Goal: Check status: Check status

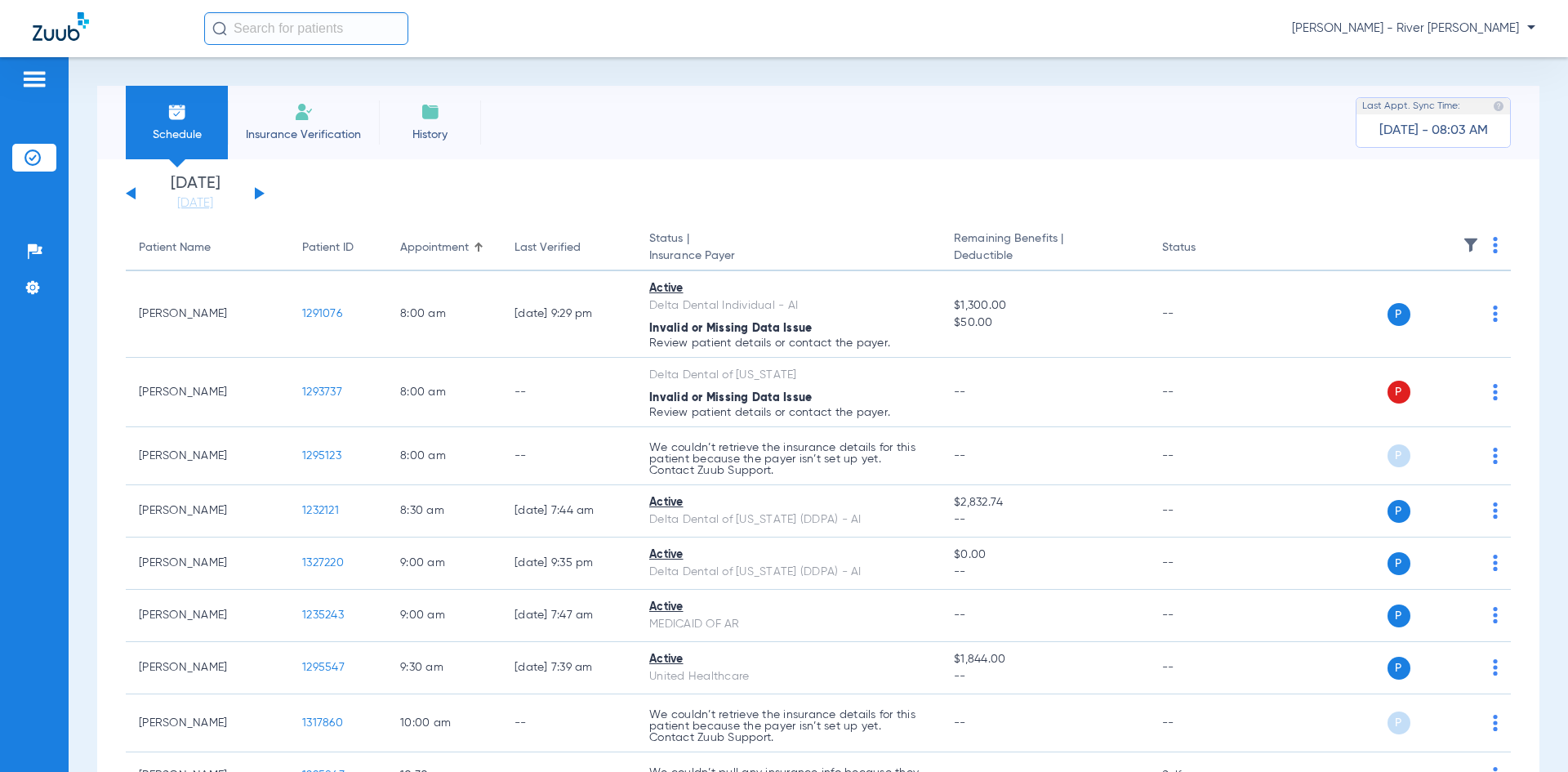
click at [257, 192] on button at bounding box center [260, 193] width 10 height 12
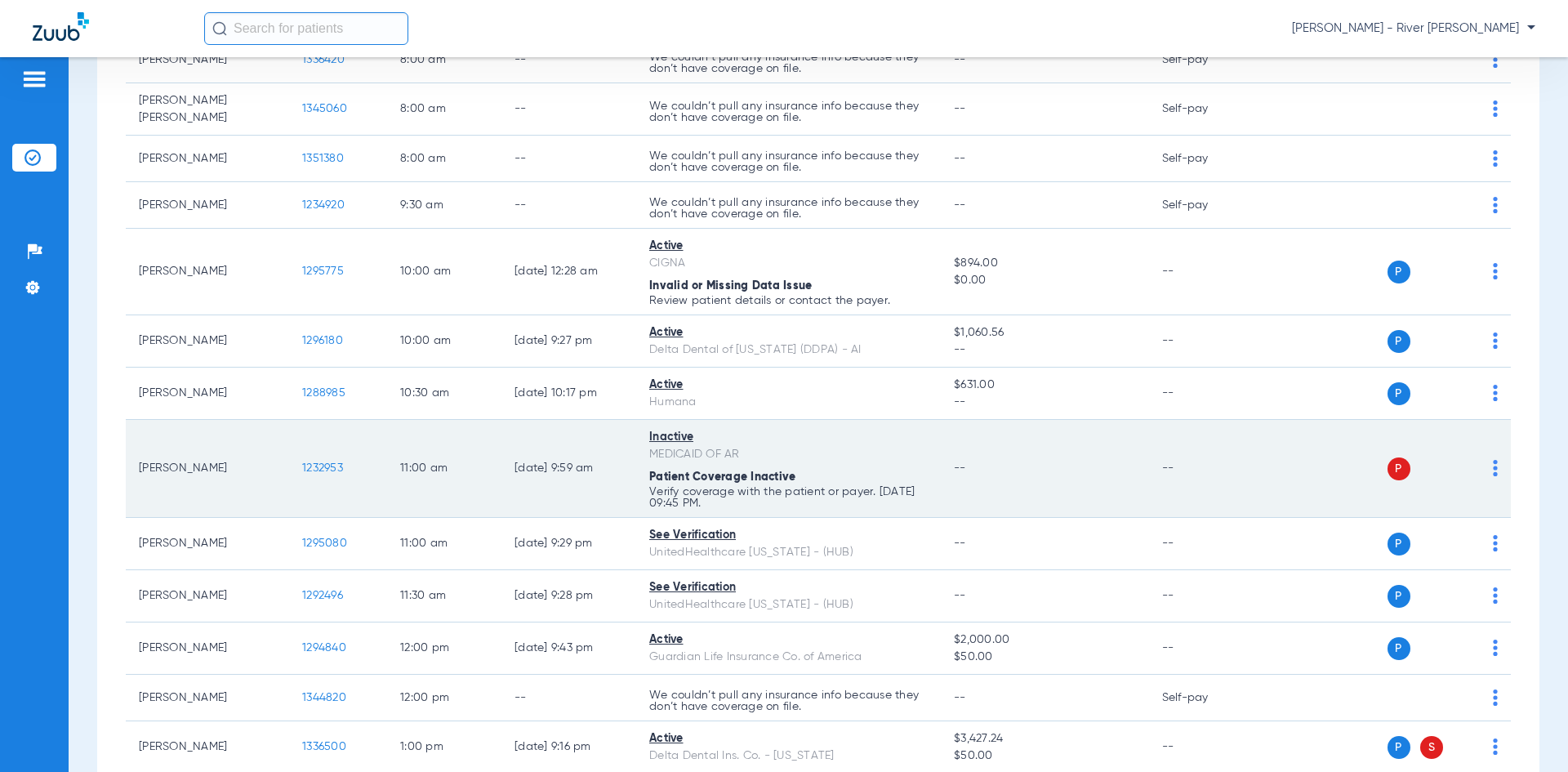
scroll to position [245, 0]
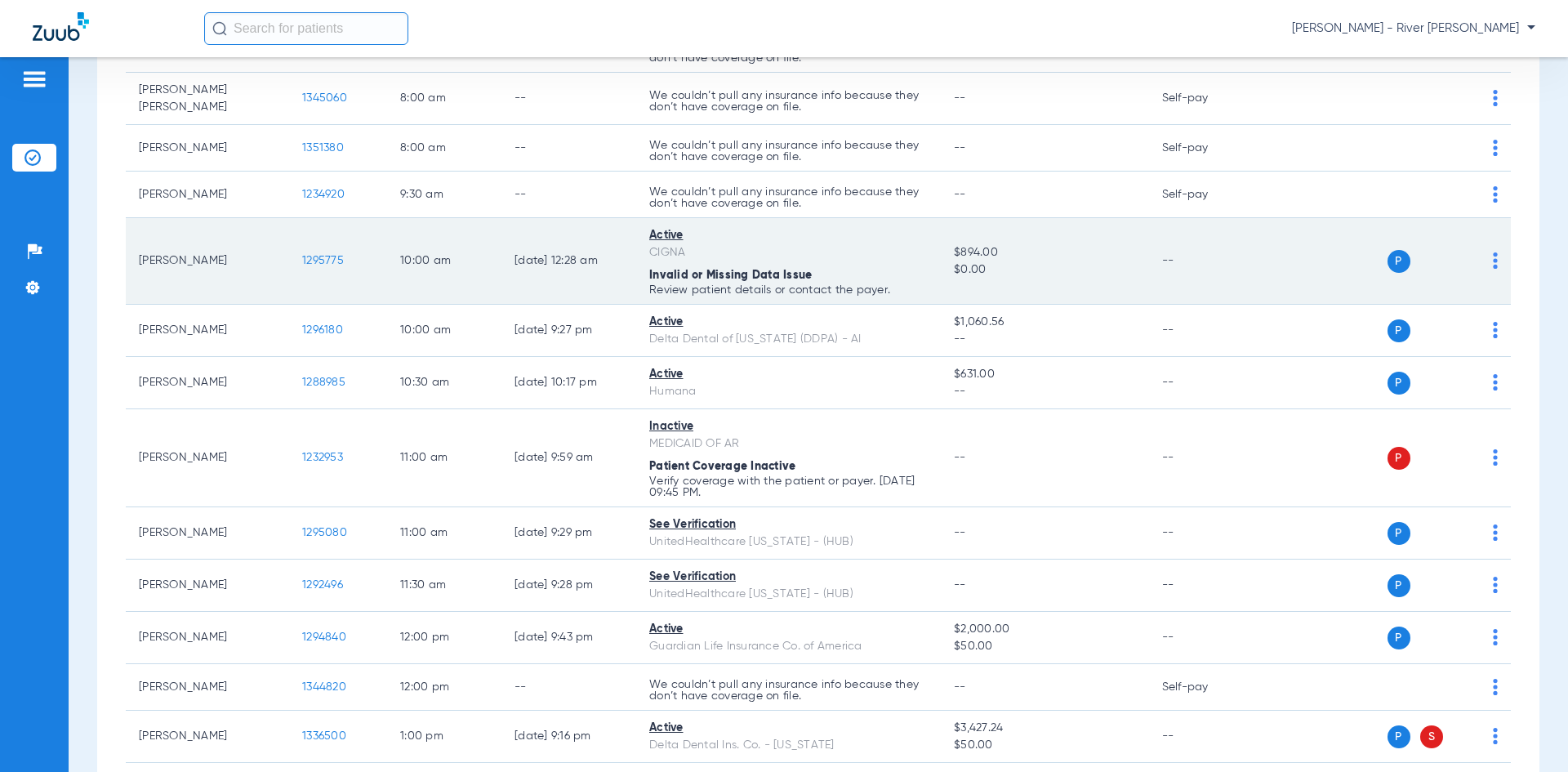
click at [312, 255] on span "1295775" at bounding box center [323, 260] width 42 height 11
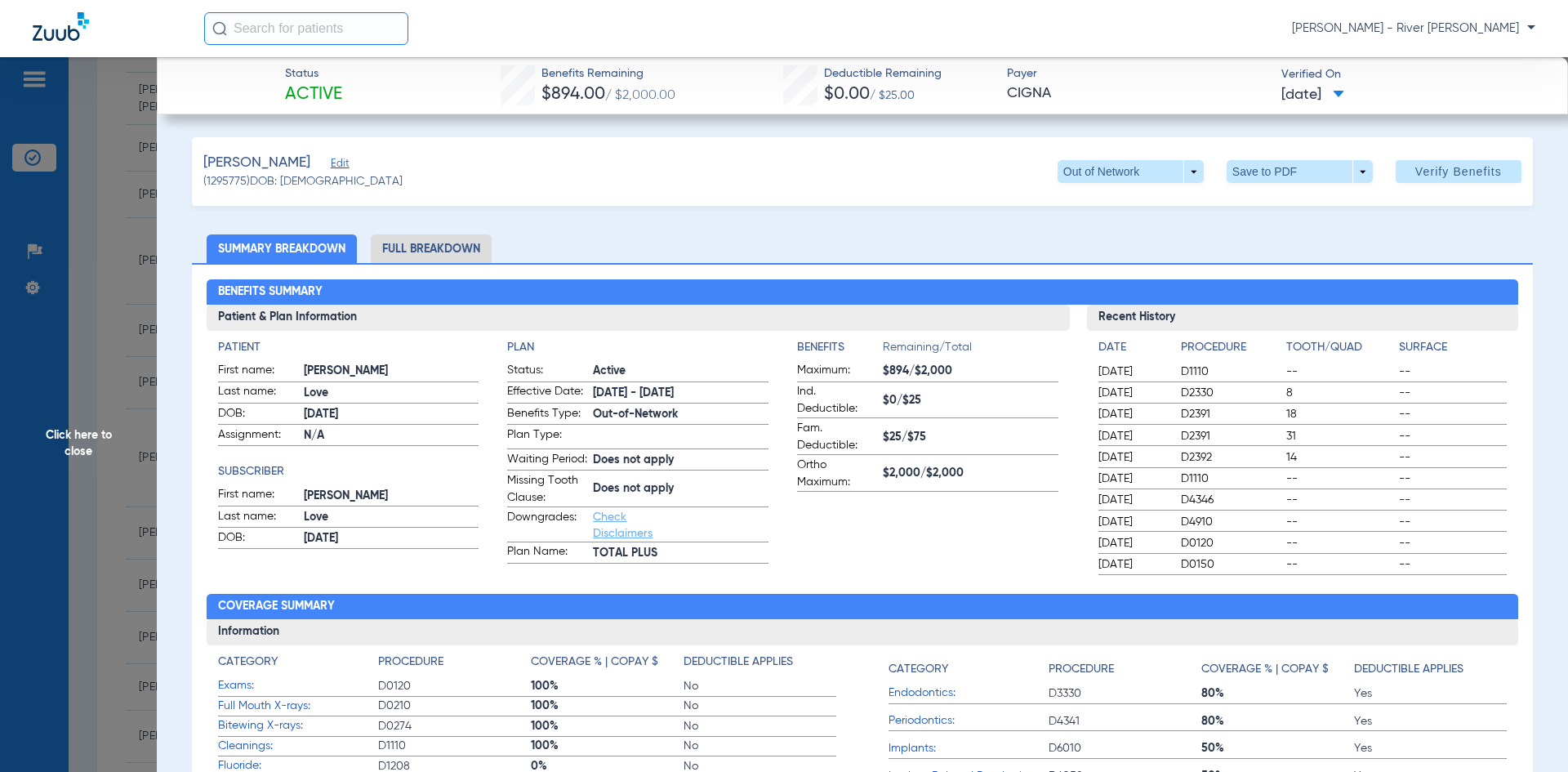
click at [78, 494] on span "Click here to close" at bounding box center [78, 442] width 157 height 772
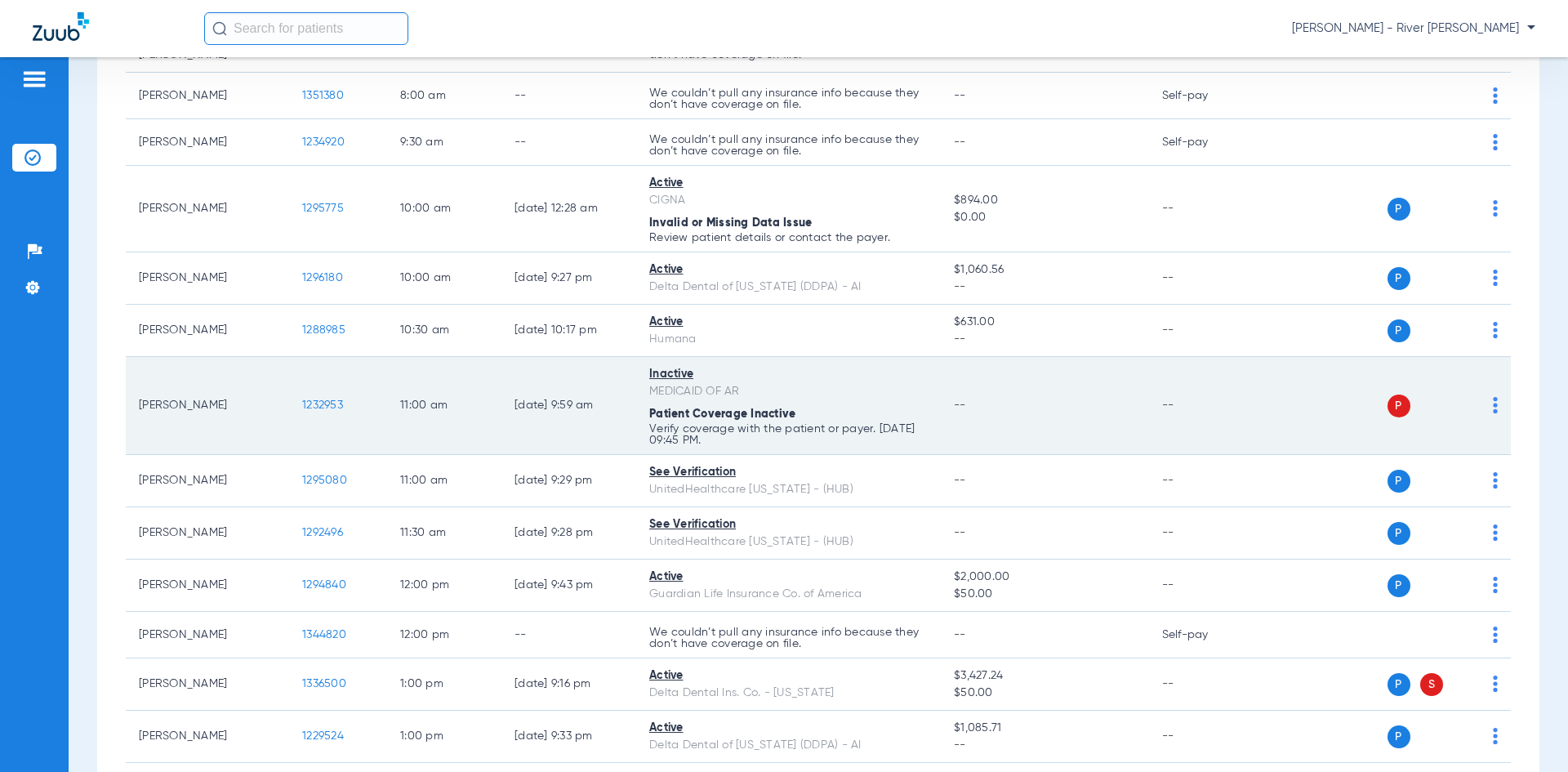
scroll to position [327, 0]
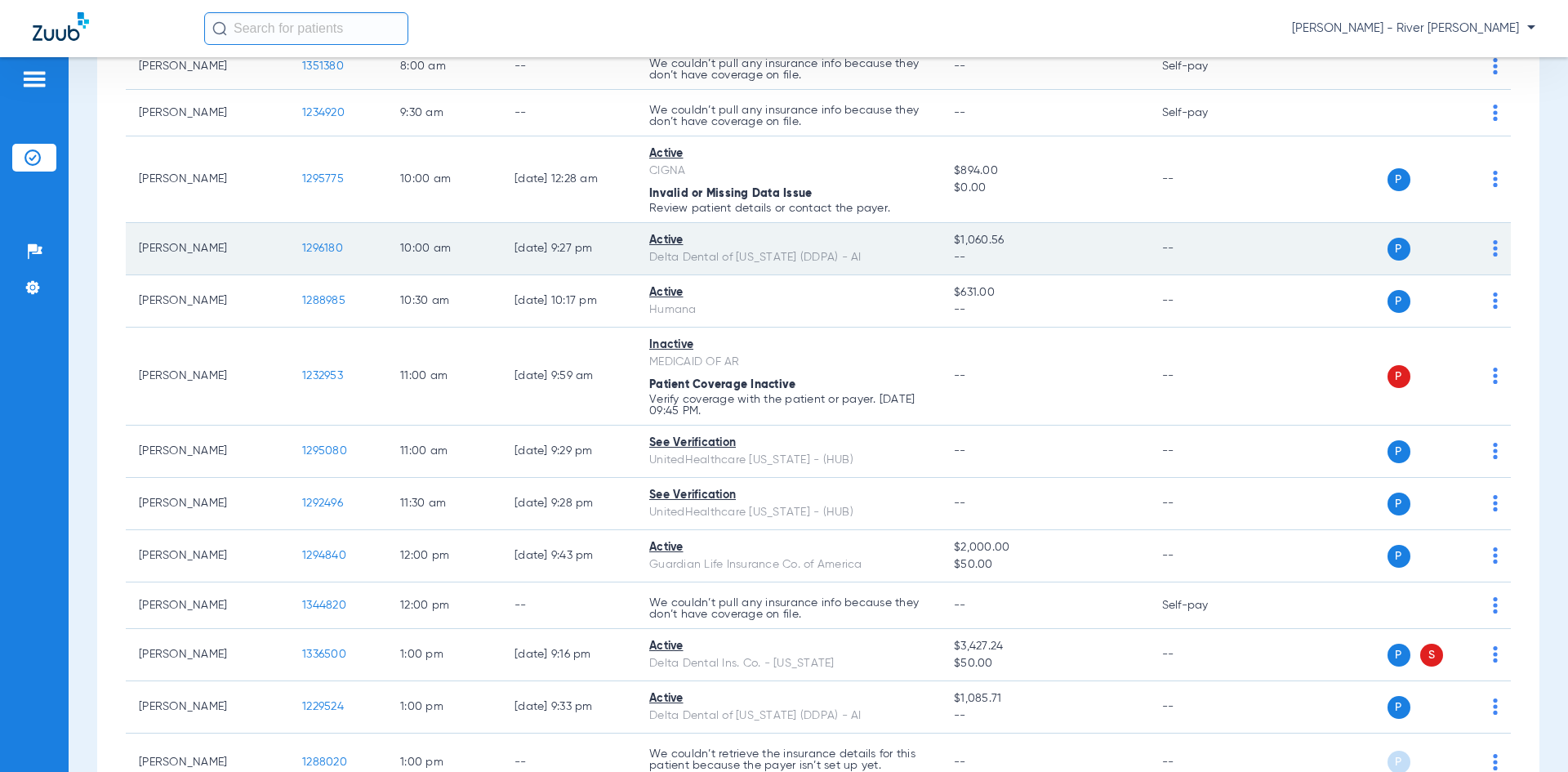
click at [317, 246] on span "1296180" at bounding box center [323, 248] width 41 height 11
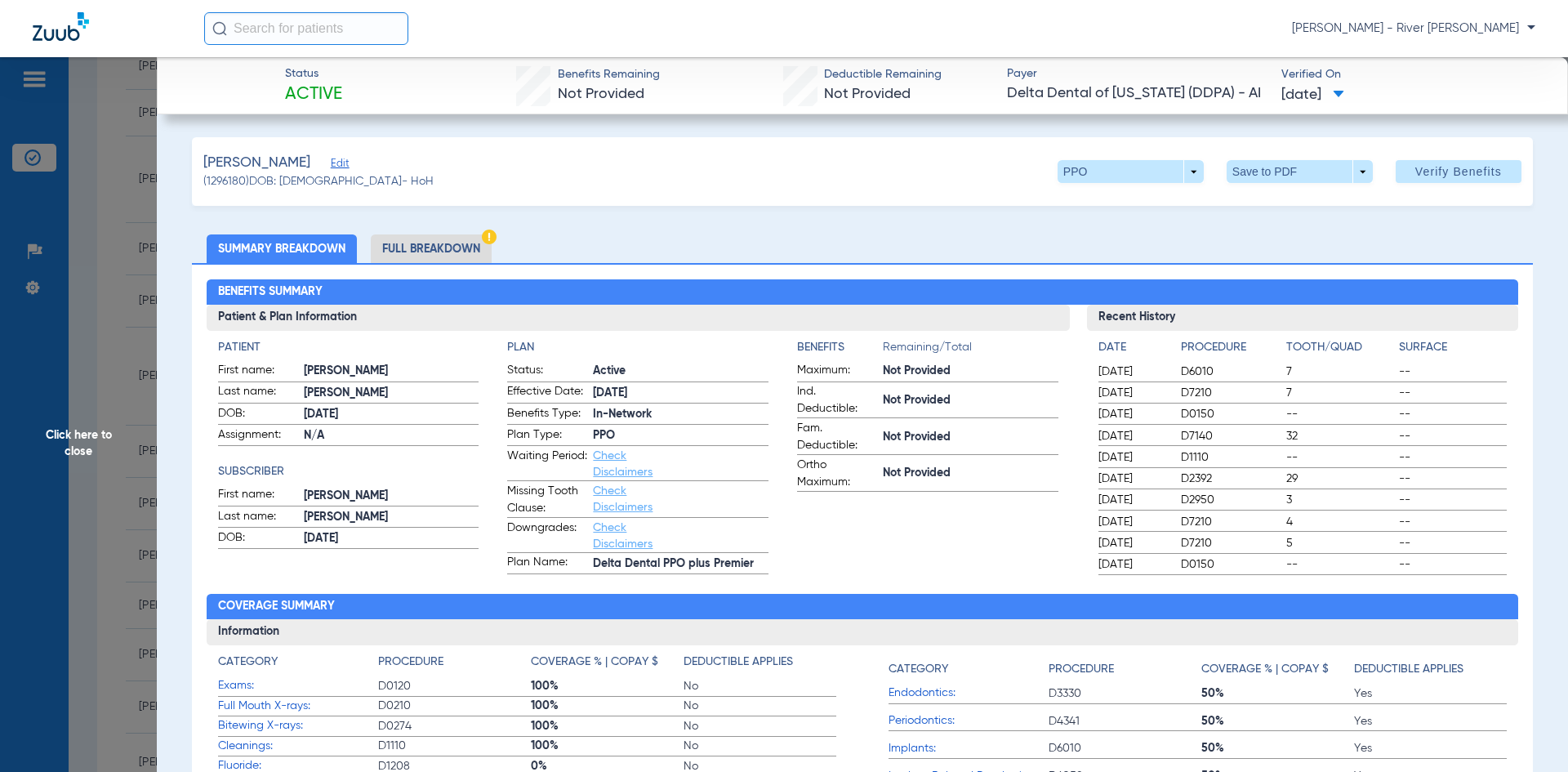
click at [400, 240] on li "Full Breakdown" at bounding box center [431, 249] width 121 height 29
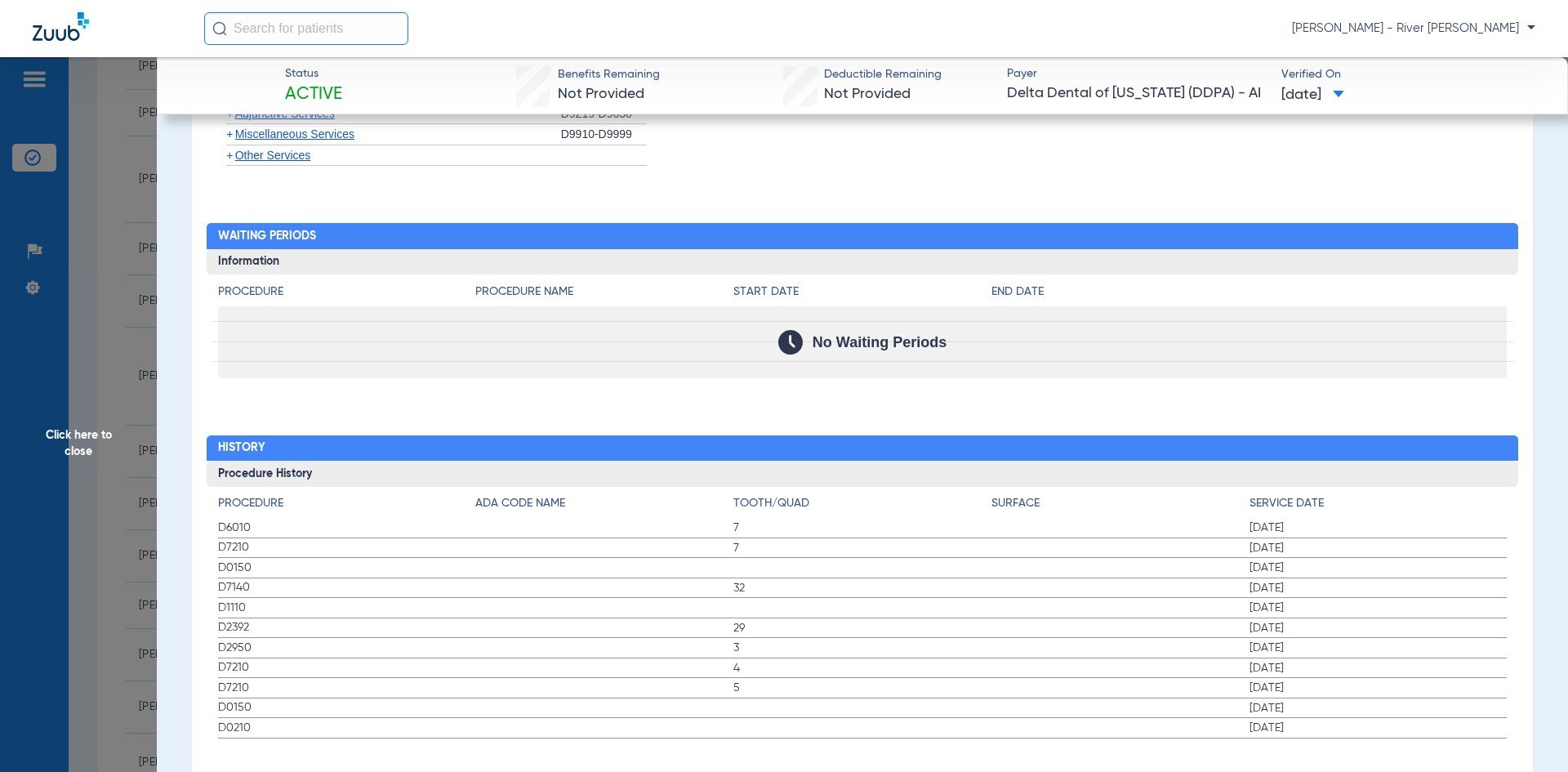
scroll to position [1820, 0]
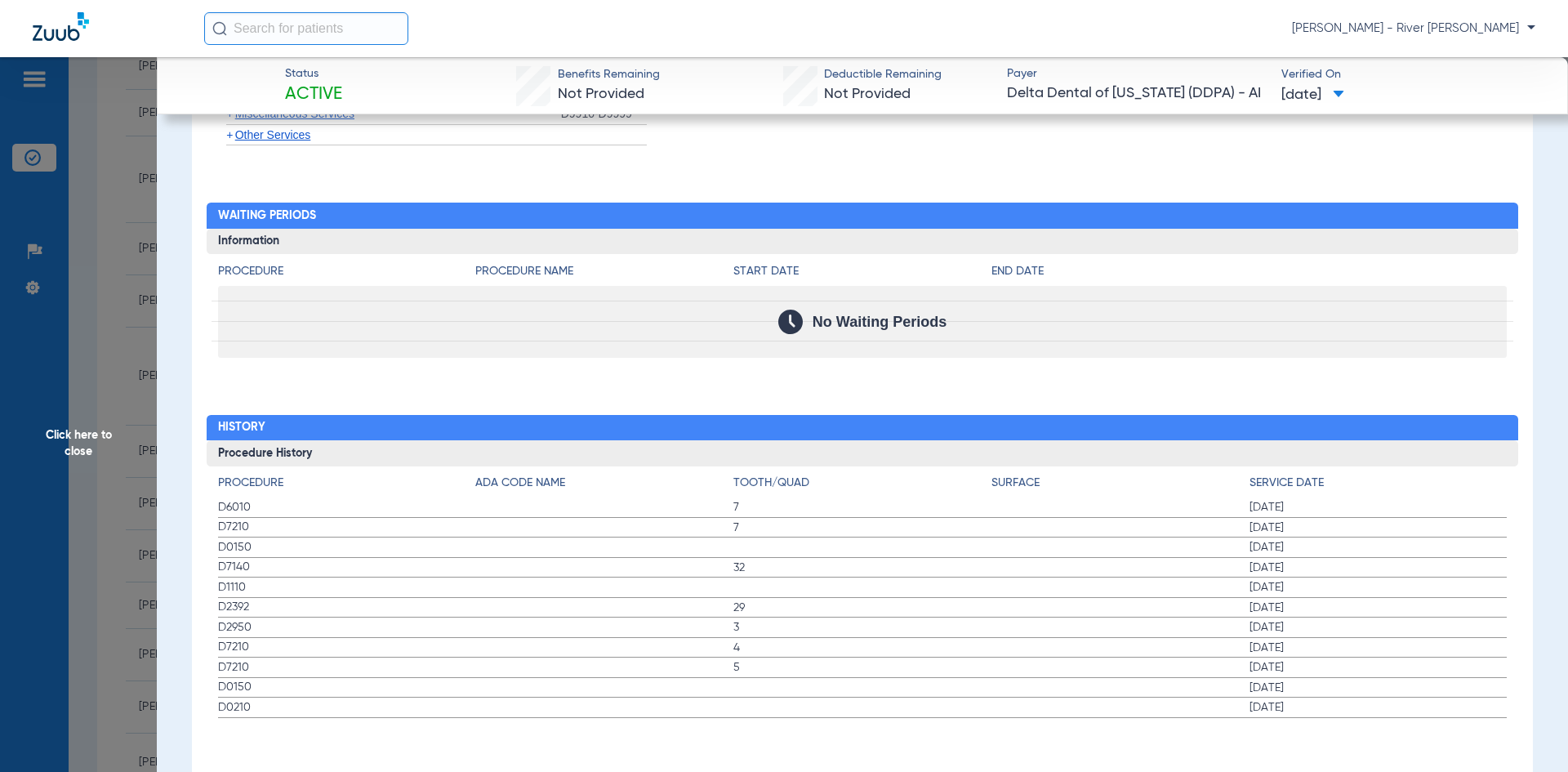
click at [106, 431] on span "Click here to close" at bounding box center [78, 442] width 157 height 772
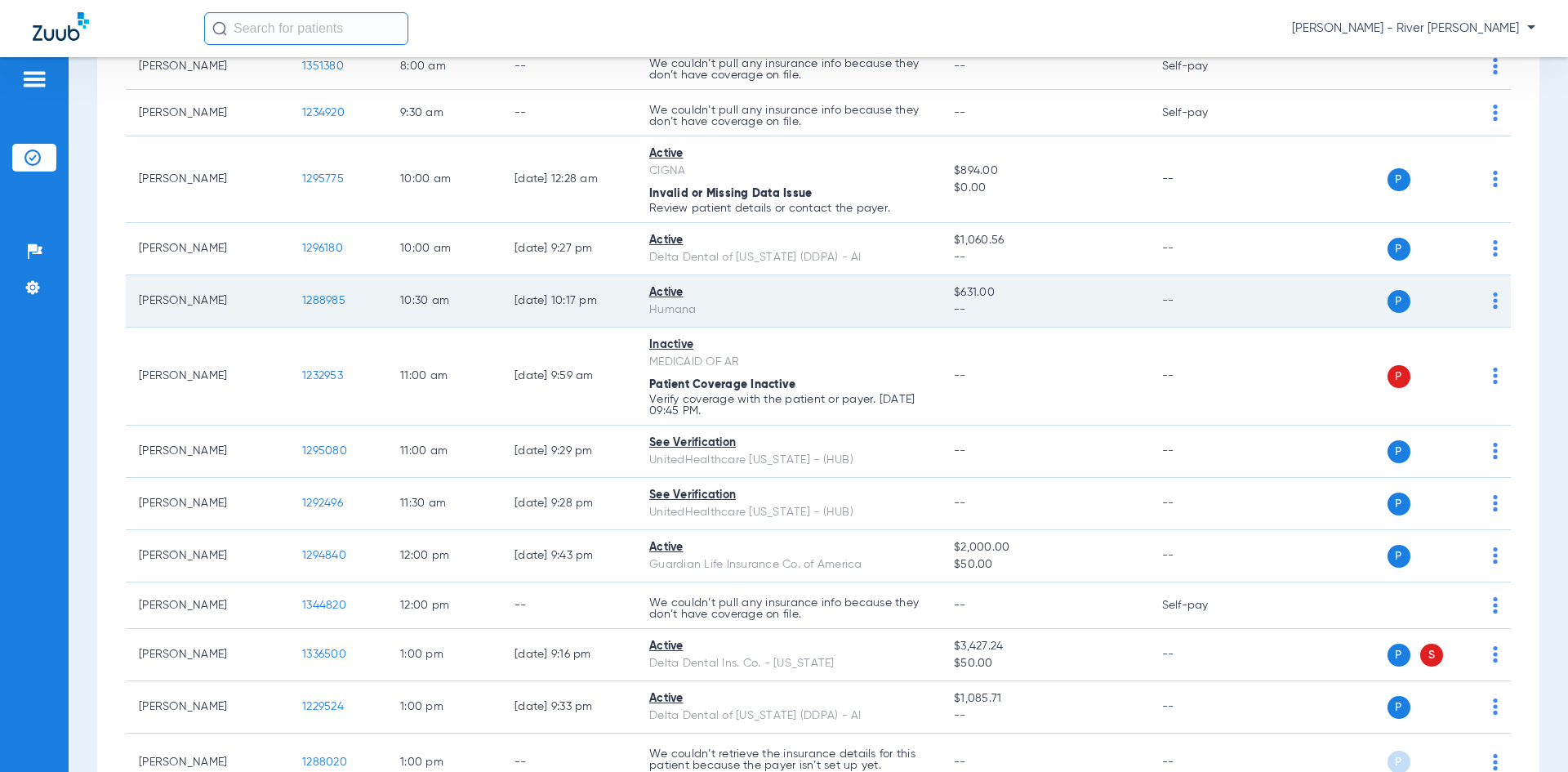
click at [317, 299] on span "1288985" at bounding box center [323, 300] width 43 height 11
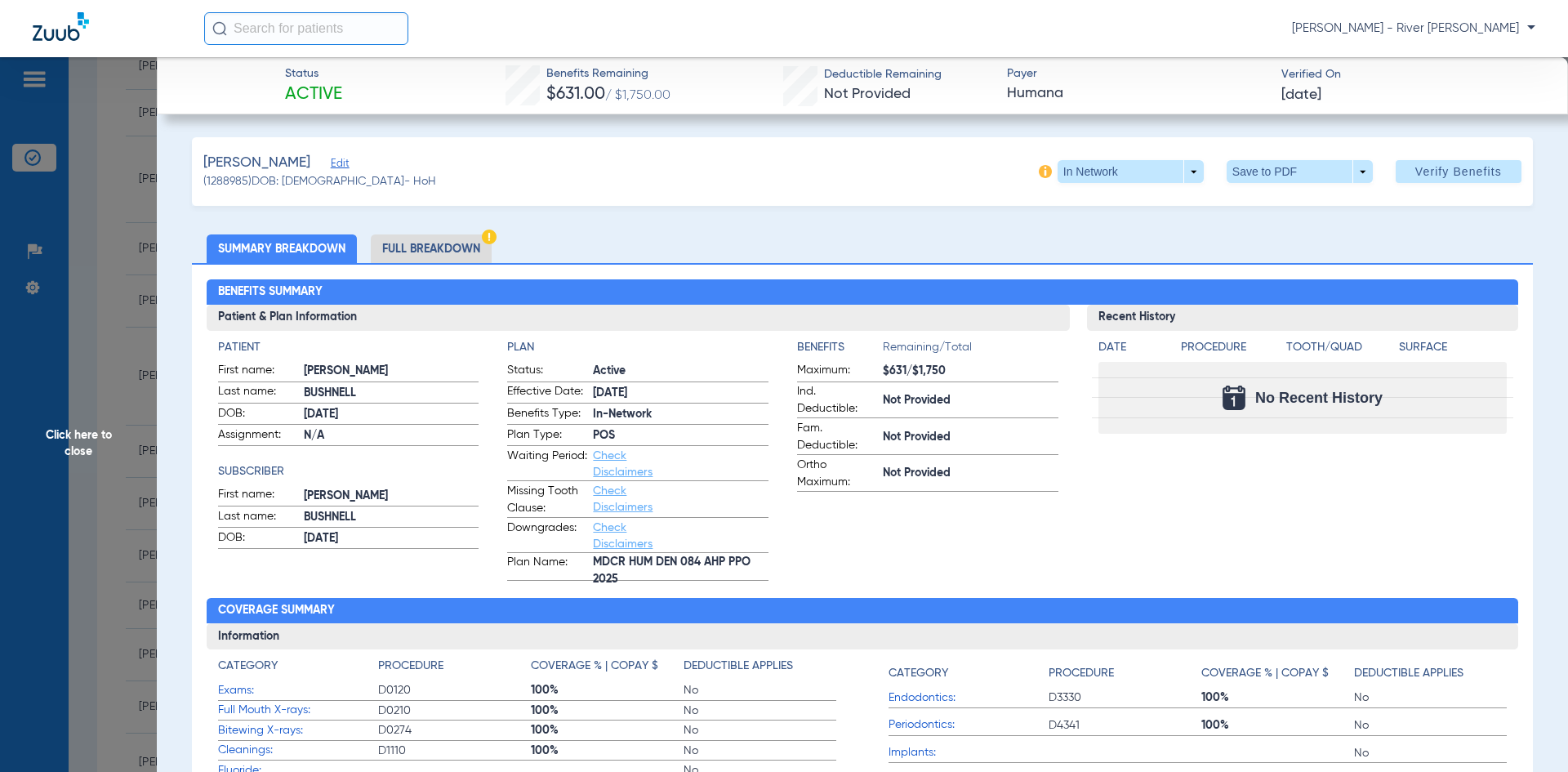
click at [75, 454] on span "Click here to close" at bounding box center [78, 442] width 157 height 772
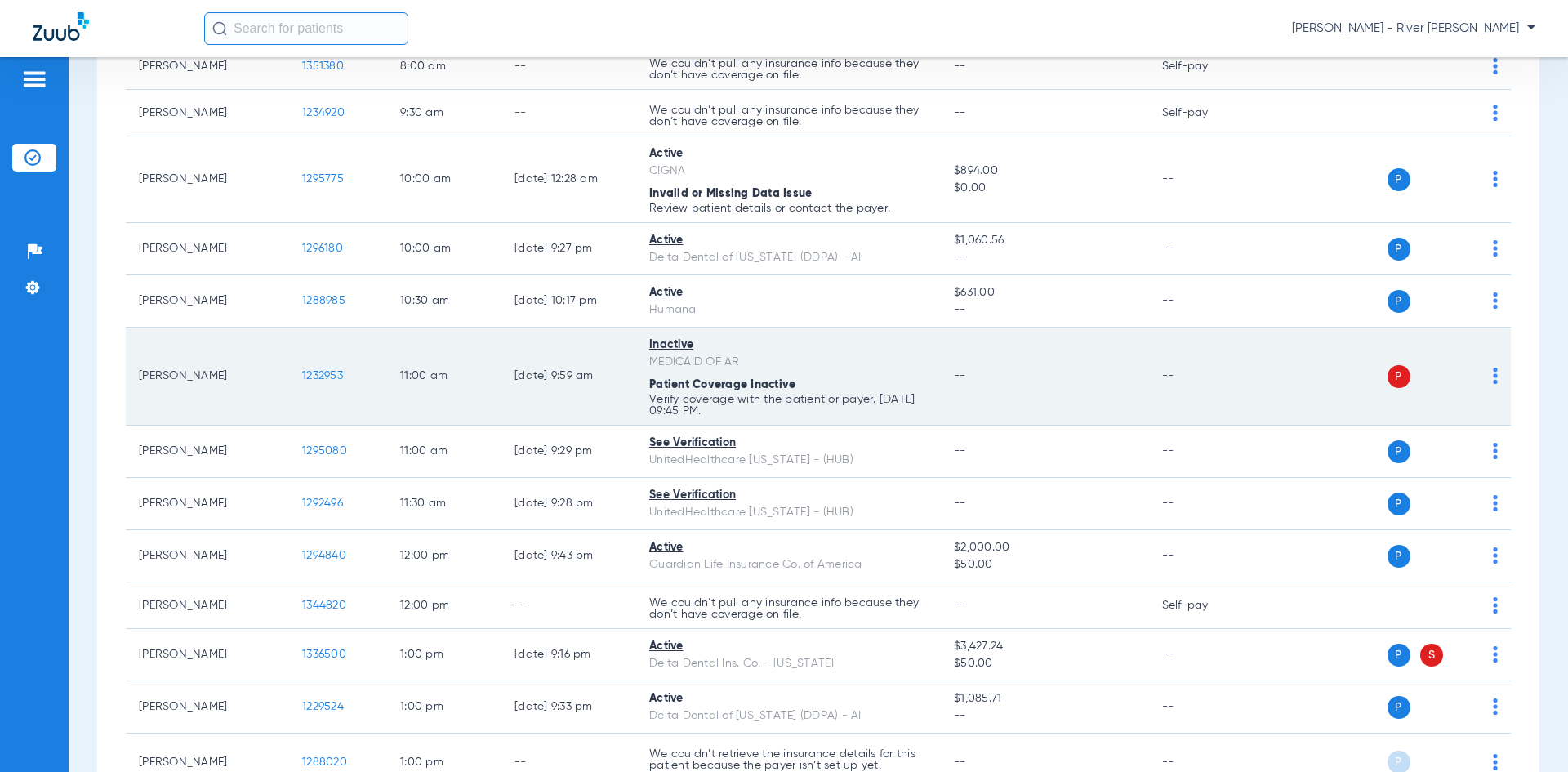
click at [340, 377] on td "1232953" at bounding box center [338, 376] width 98 height 98
click at [336, 375] on span "1232953" at bounding box center [323, 375] width 41 height 11
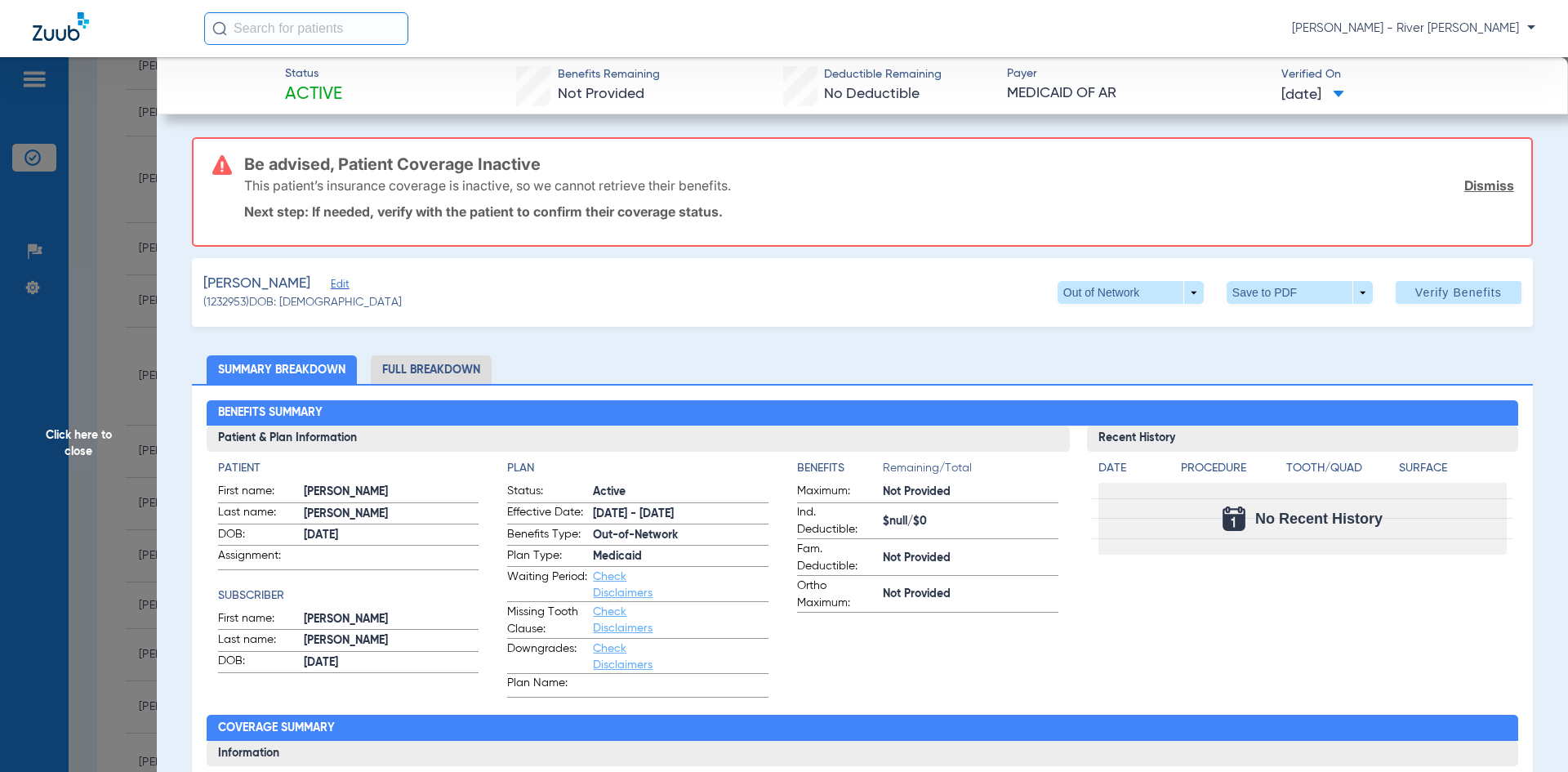
click at [128, 468] on span "Click here to close" at bounding box center [78, 442] width 157 height 772
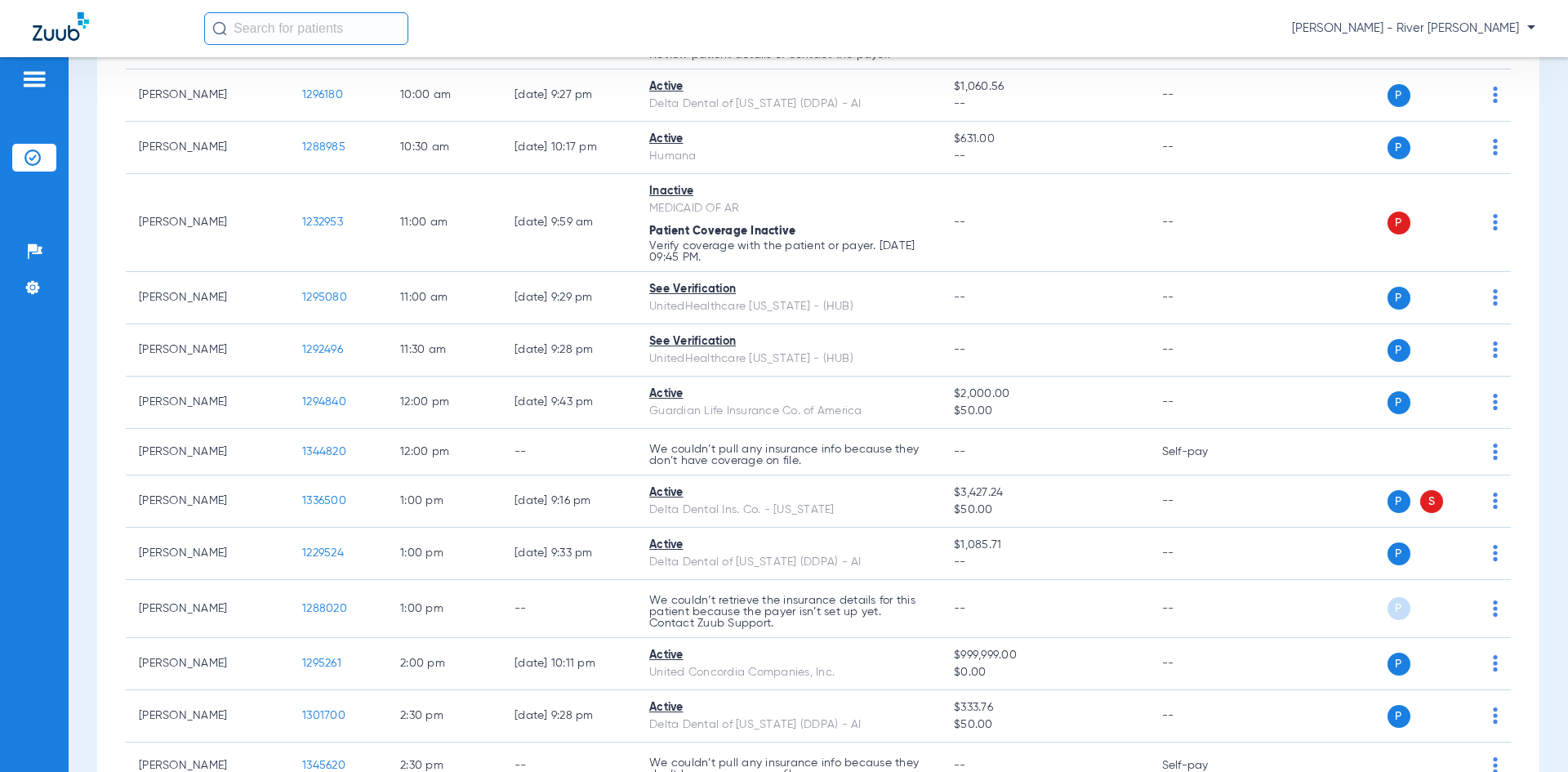
scroll to position [490, 0]
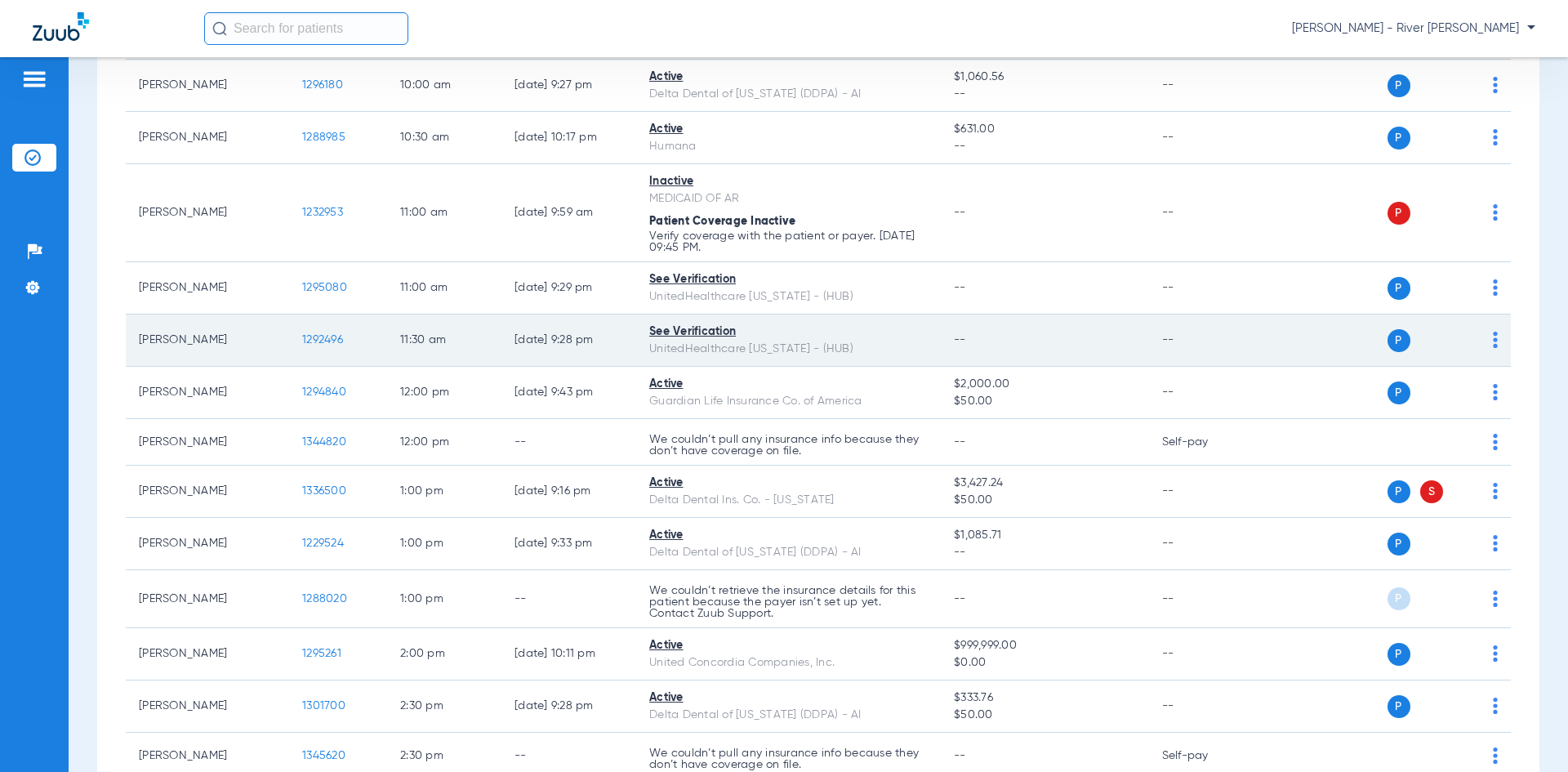
click at [323, 335] on span "1292496" at bounding box center [323, 340] width 41 height 11
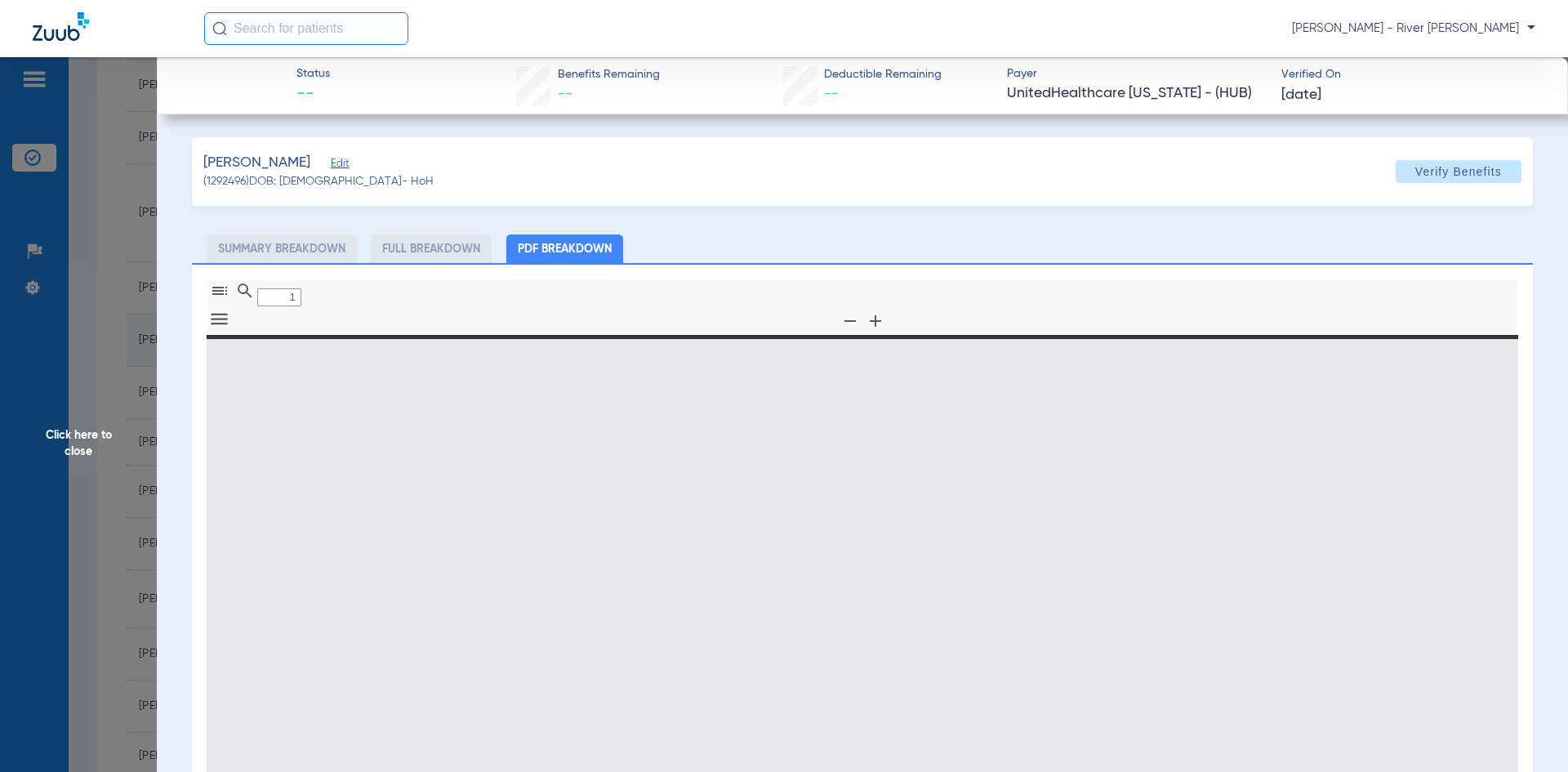
type input "0"
select select "page-width"
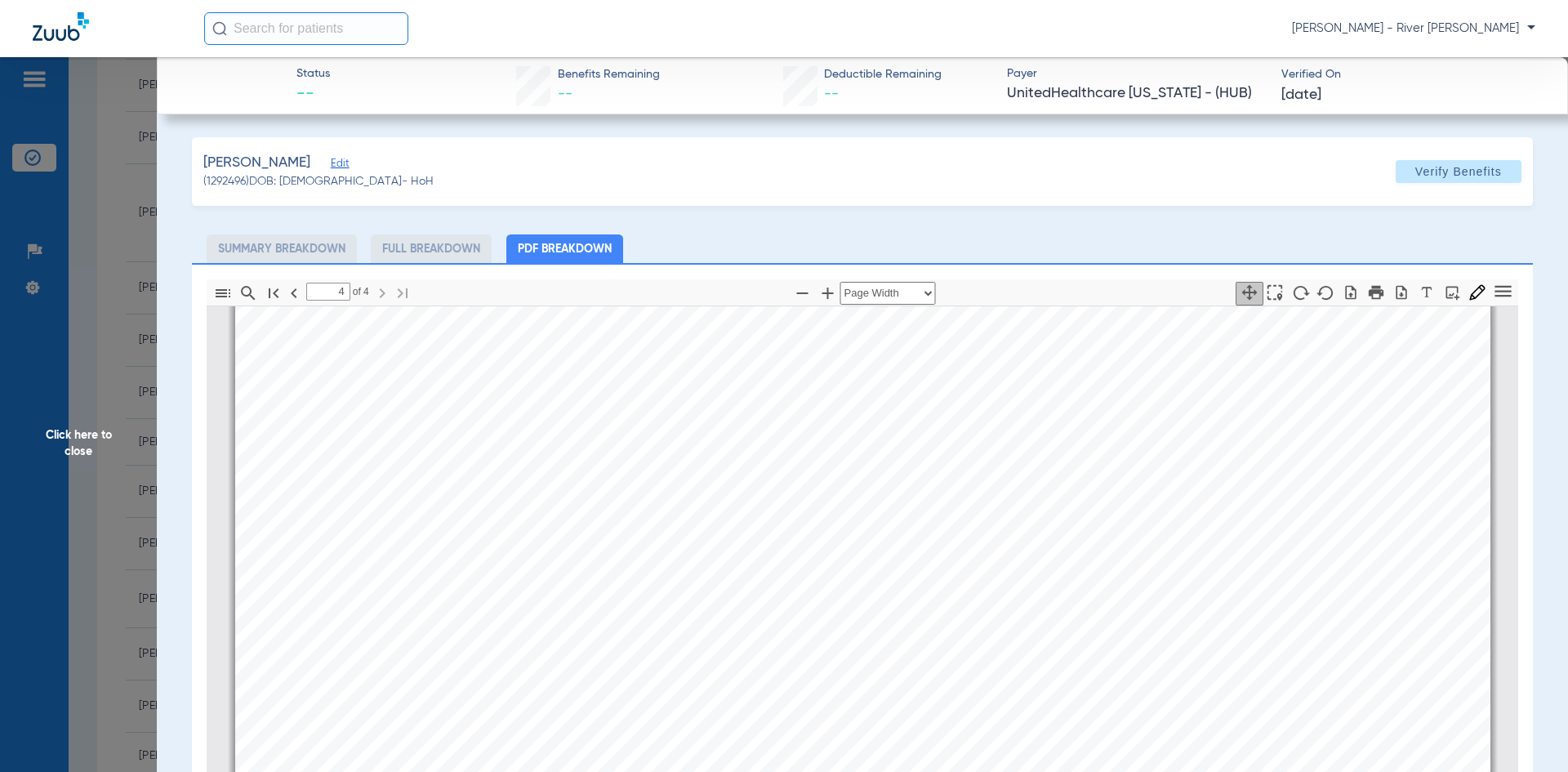
scroll to position [5985, 0]
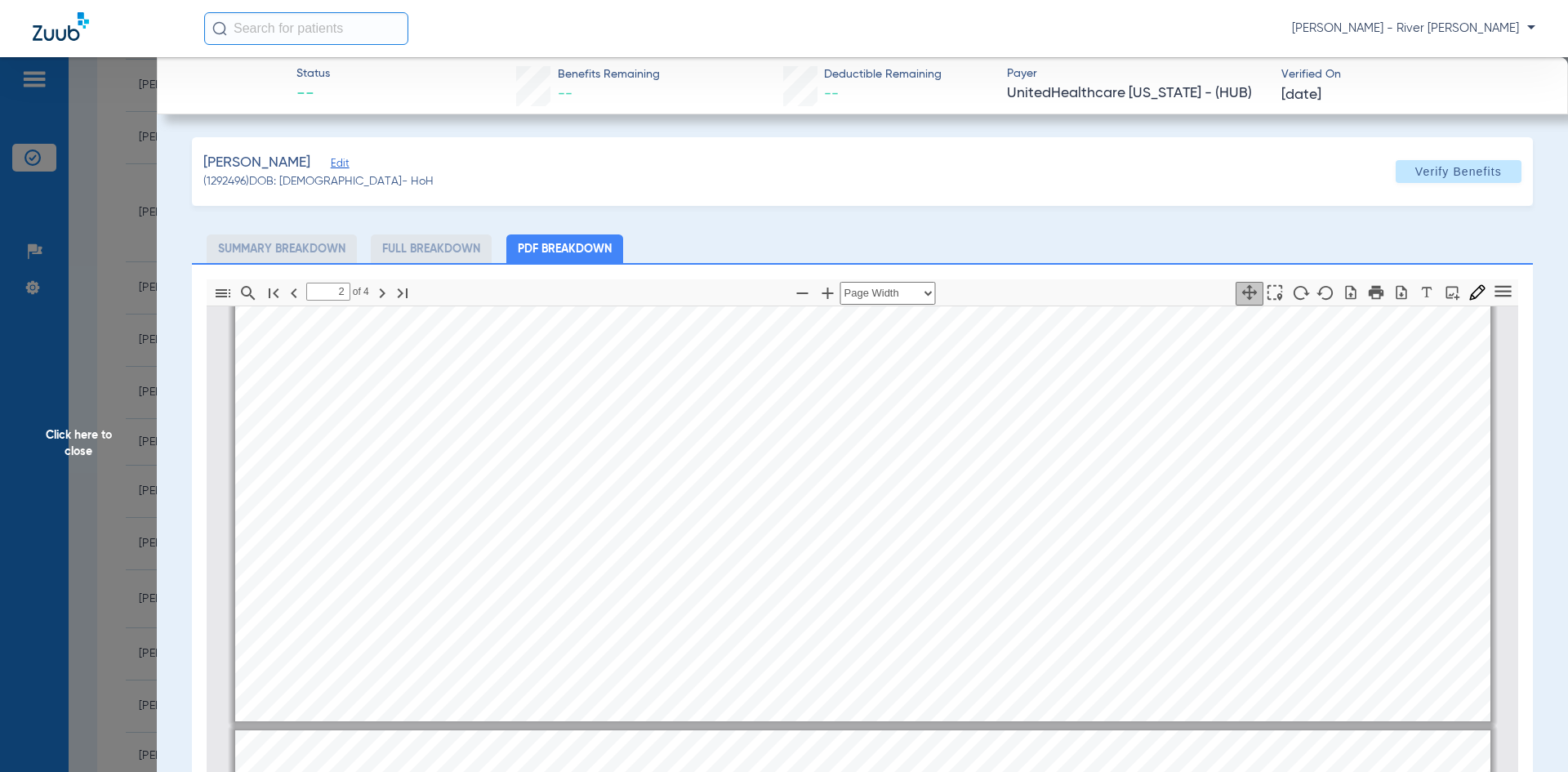
type input "1"
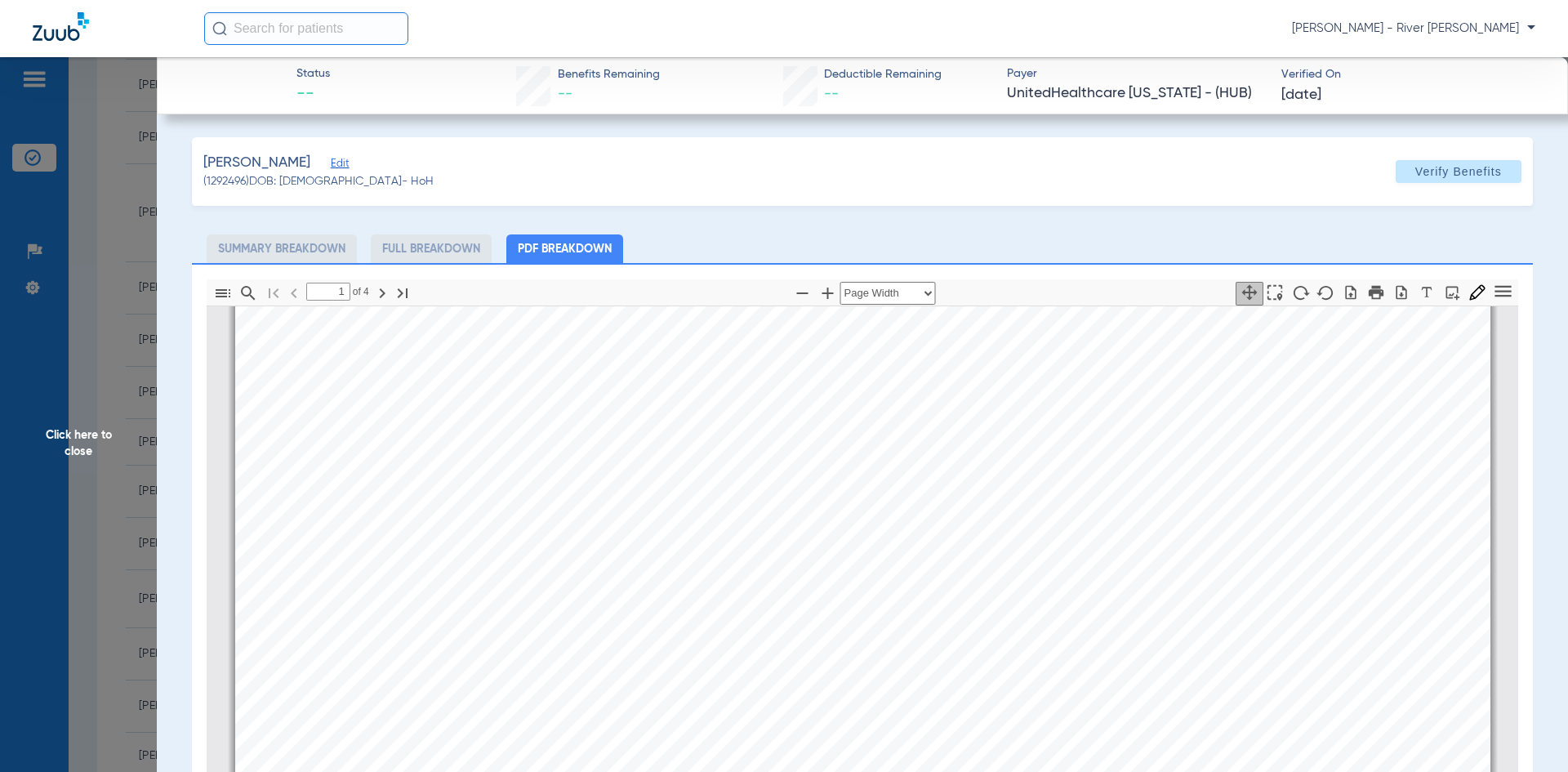
scroll to position [183, 0]
click at [474, 260] on li "Full Breakdown" at bounding box center [431, 249] width 121 height 29
click at [271, 256] on li "Summary Breakdown" at bounding box center [281, 249] width 150 height 29
click at [73, 443] on span "Click here to close" at bounding box center [78, 442] width 157 height 772
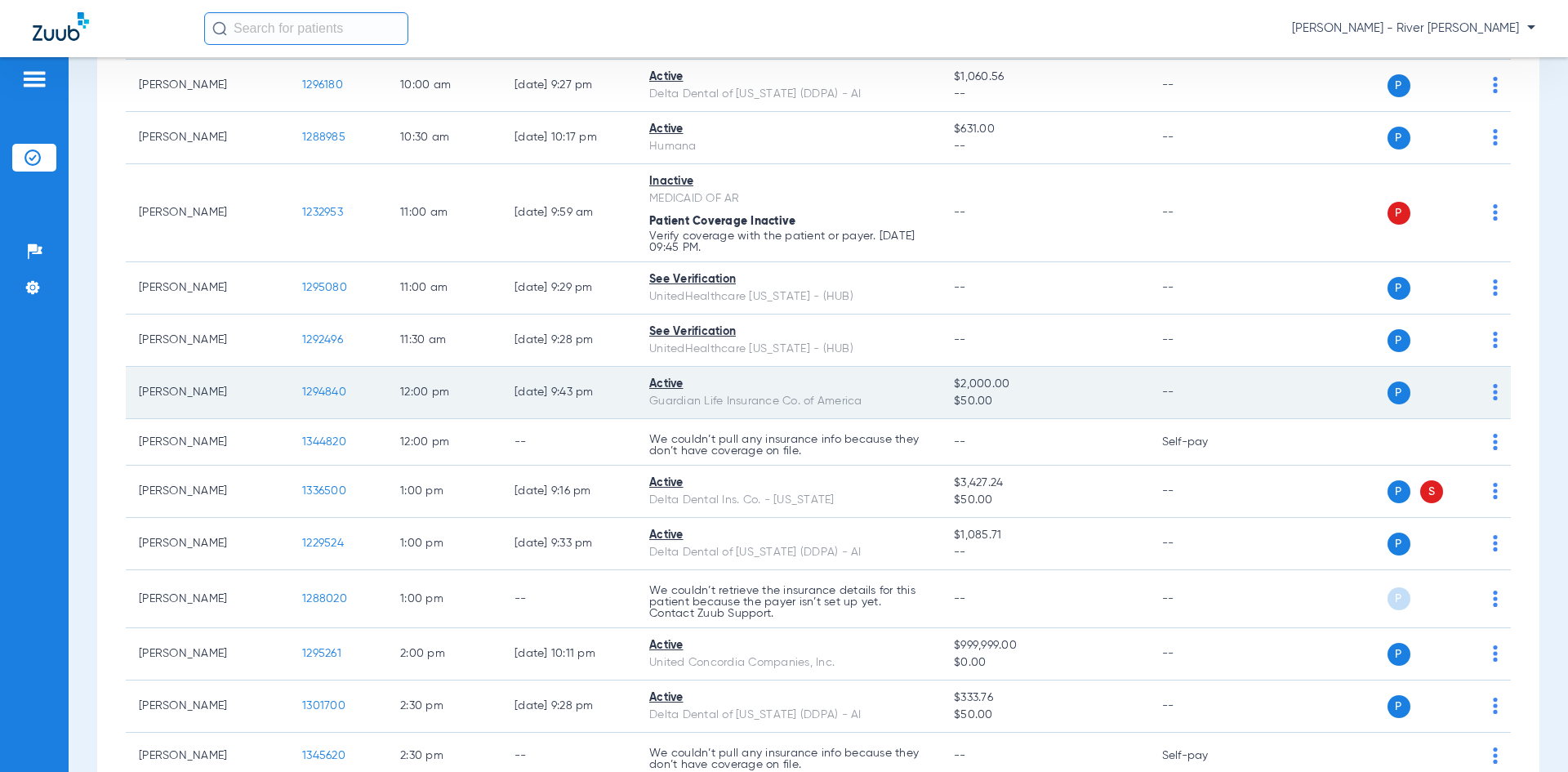
click at [323, 386] on span "1294840" at bounding box center [324, 392] width 44 height 11
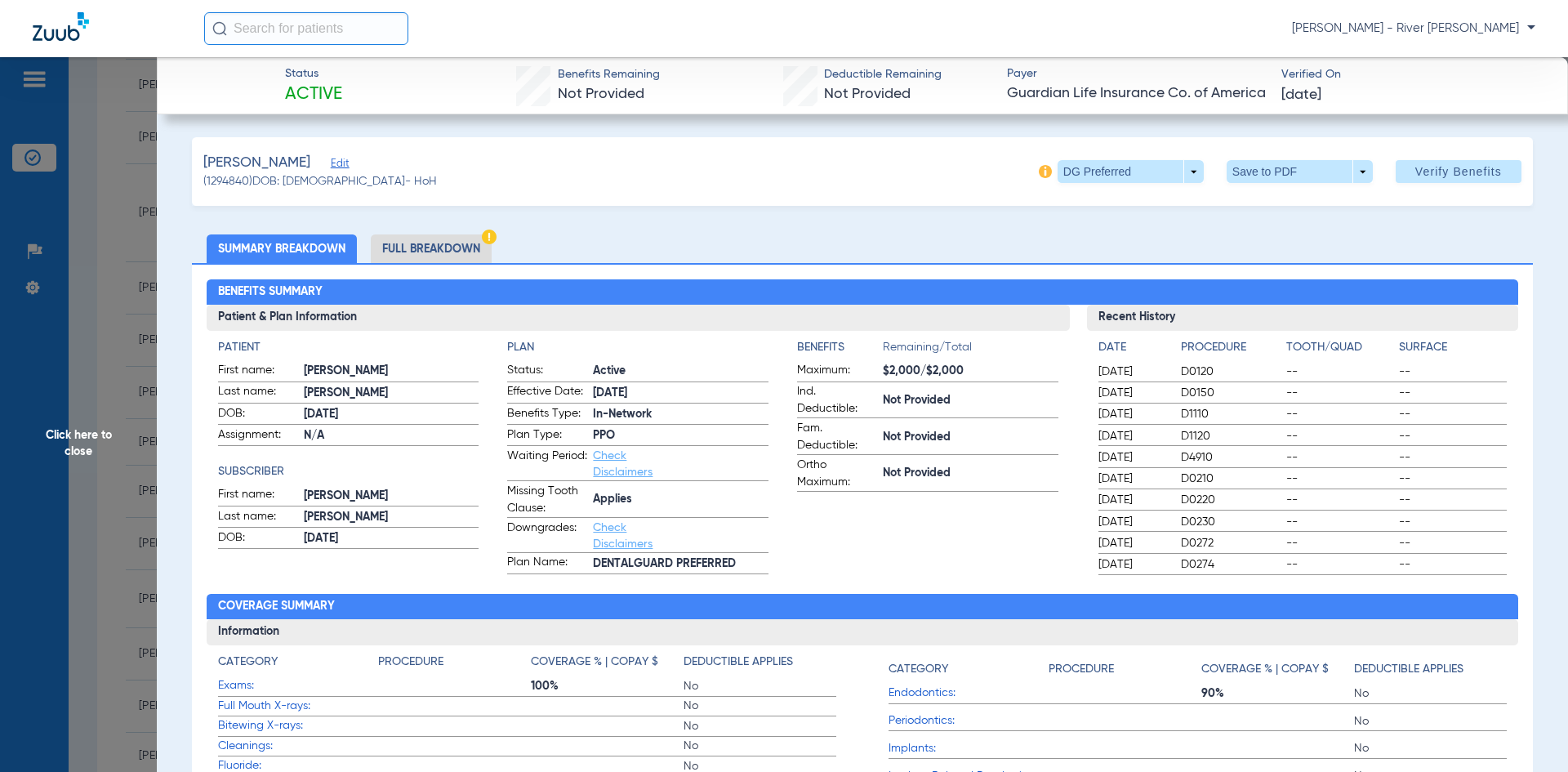
click at [76, 451] on span "Click here to close" at bounding box center [78, 442] width 157 height 772
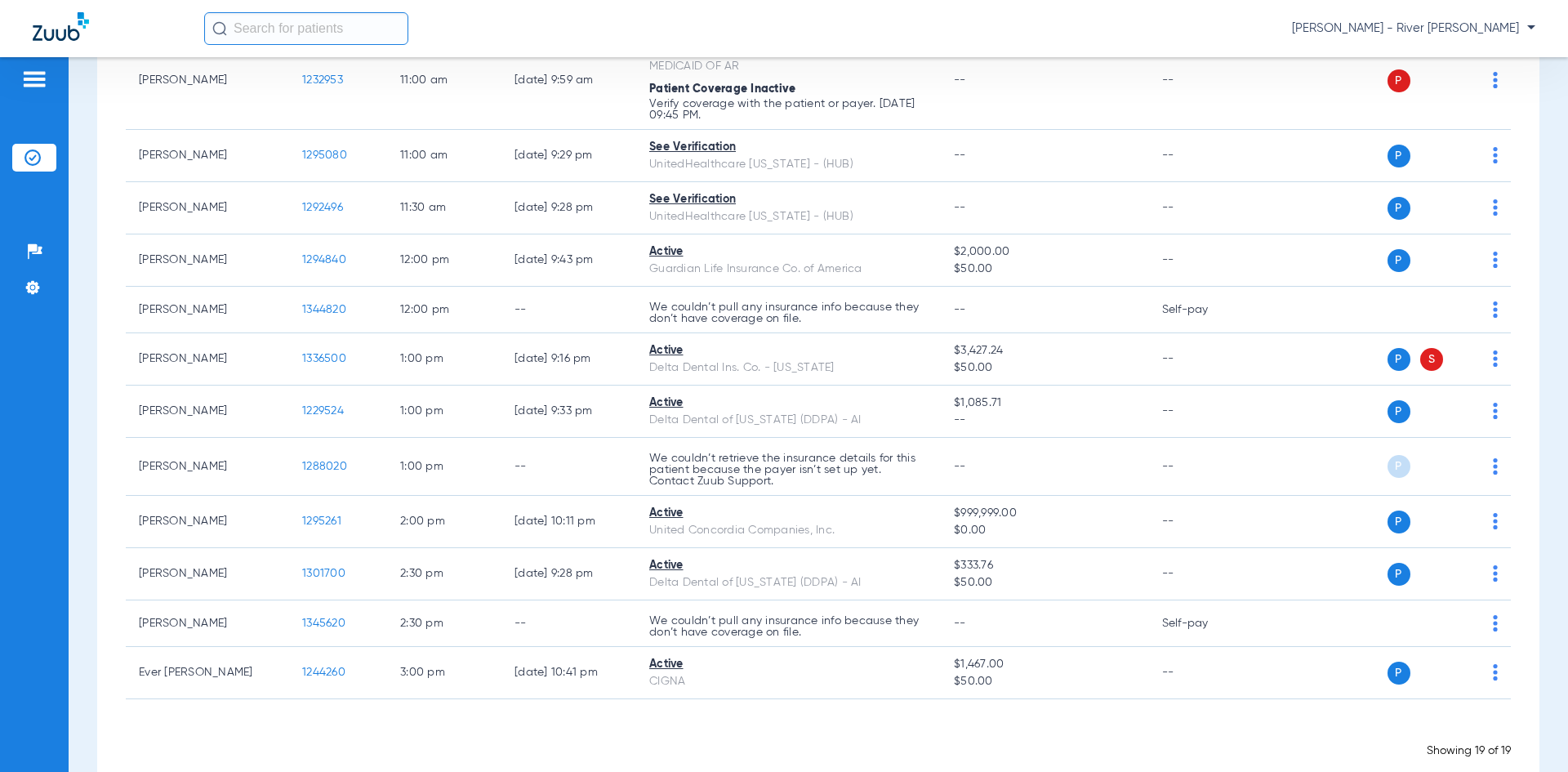
scroll to position [649, 0]
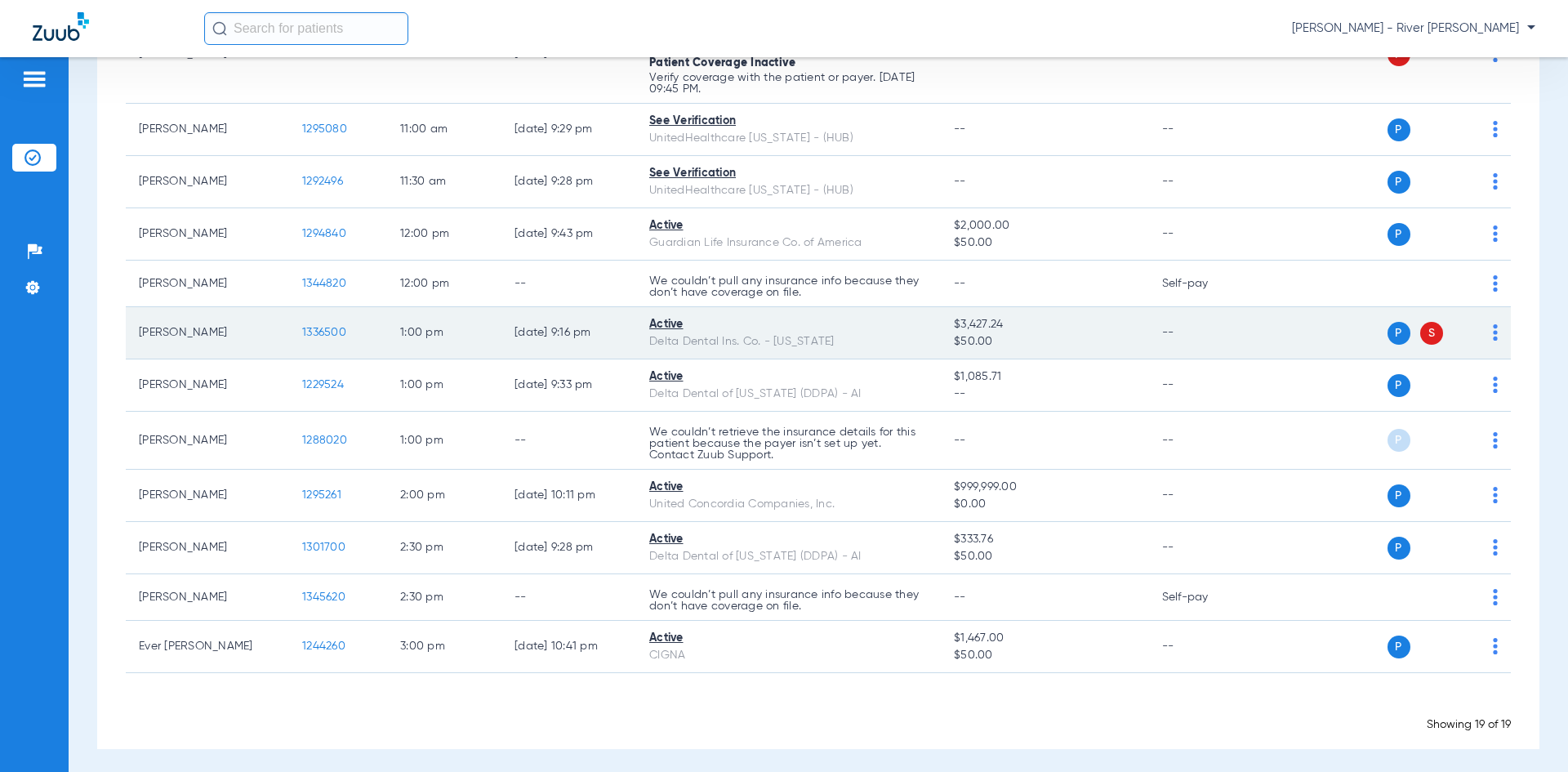
click at [334, 327] on span "1336500" at bounding box center [324, 332] width 44 height 11
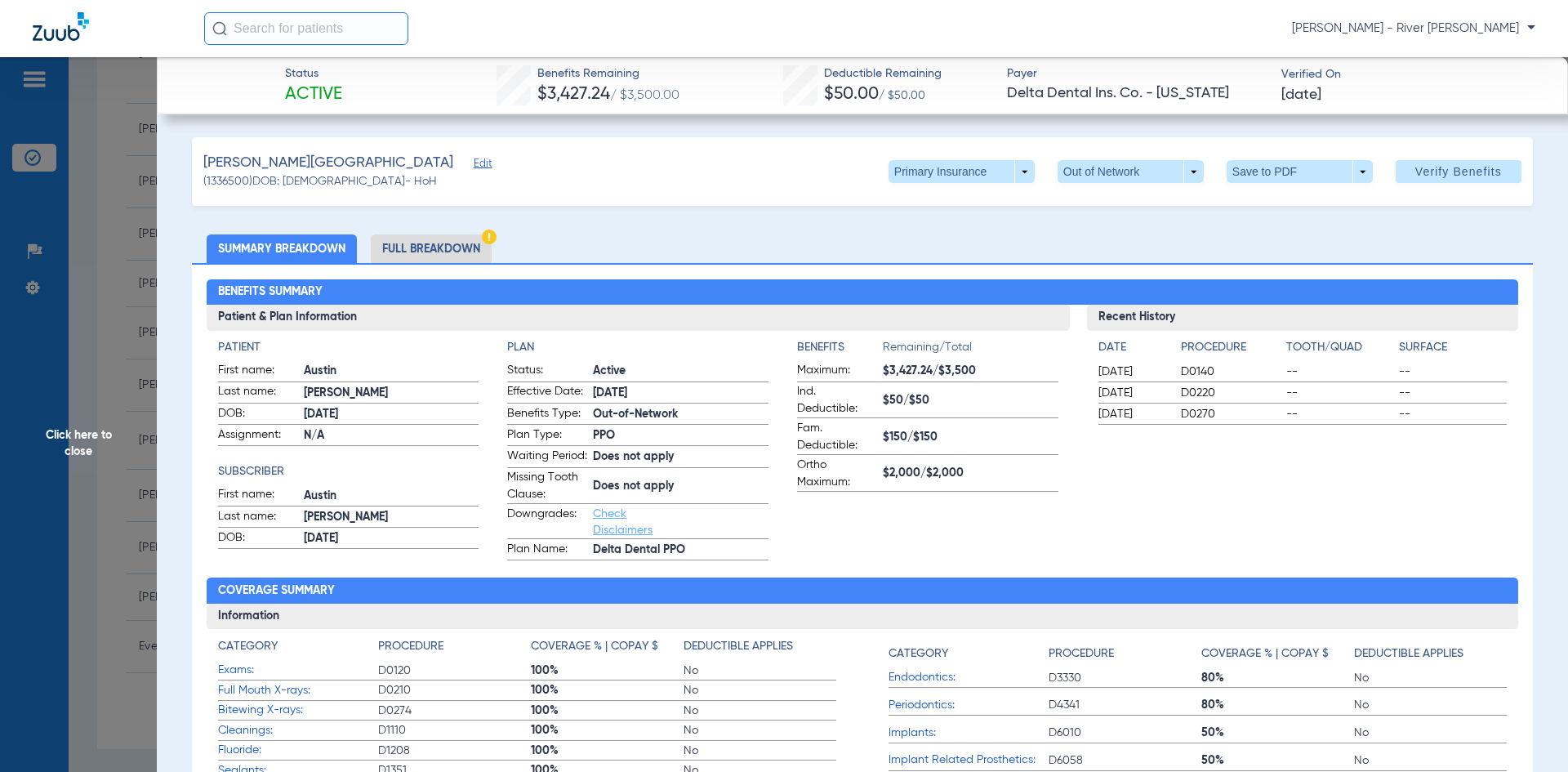
click at [115, 454] on span "Click here to close" at bounding box center [78, 442] width 157 height 772
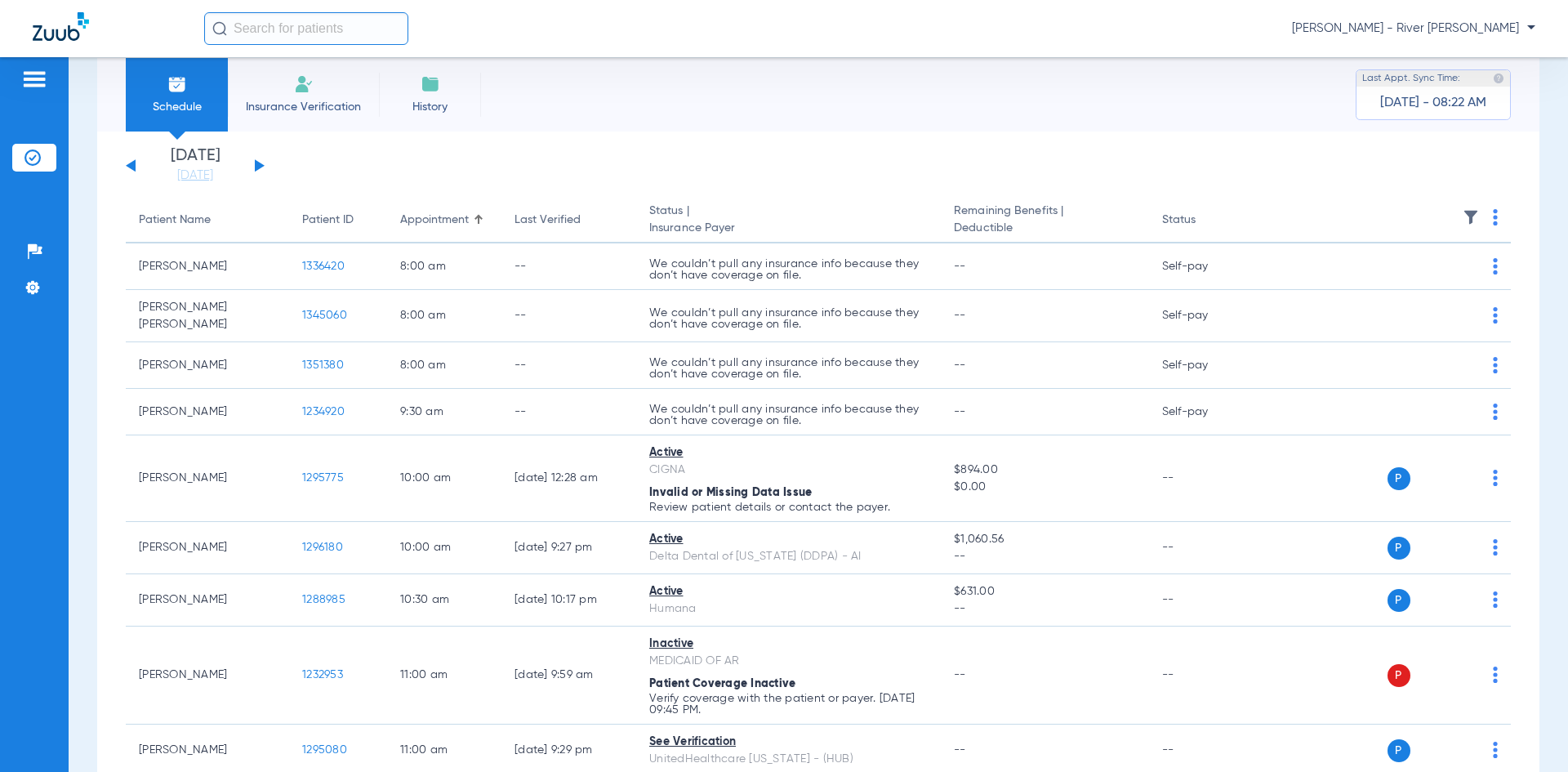
scroll to position [0, 0]
